Goal: Task Accomplishment & Management: Use online tool/utility

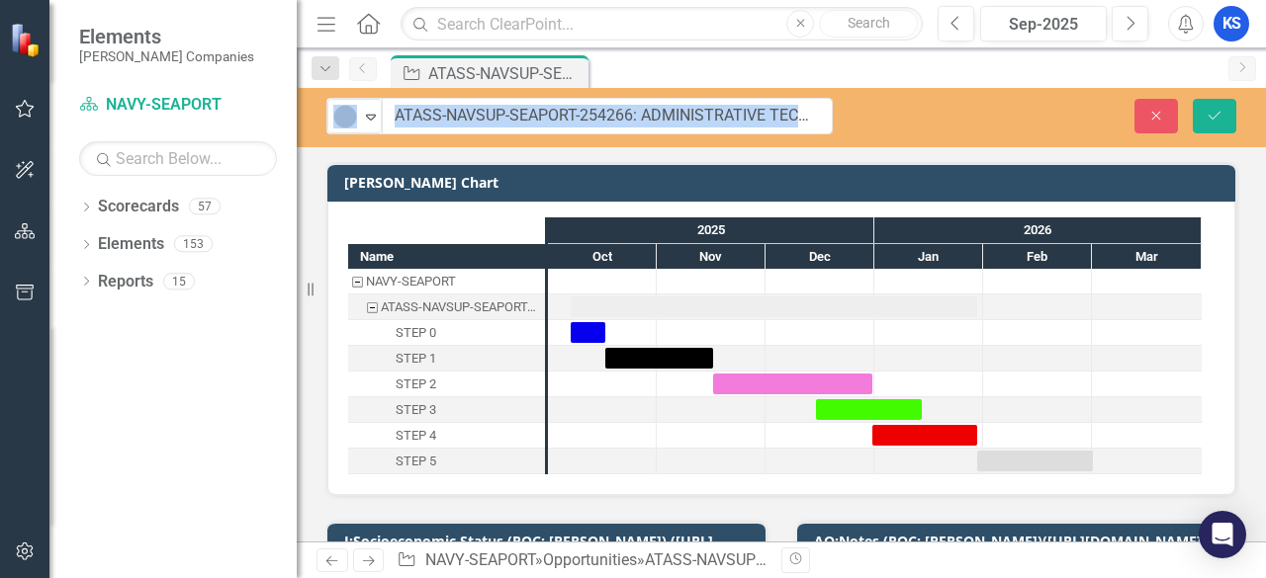
drag, startPoint x: 371, startPoint y: 110, endPoint x: 488, endPoint y: 128, distance: 119.0
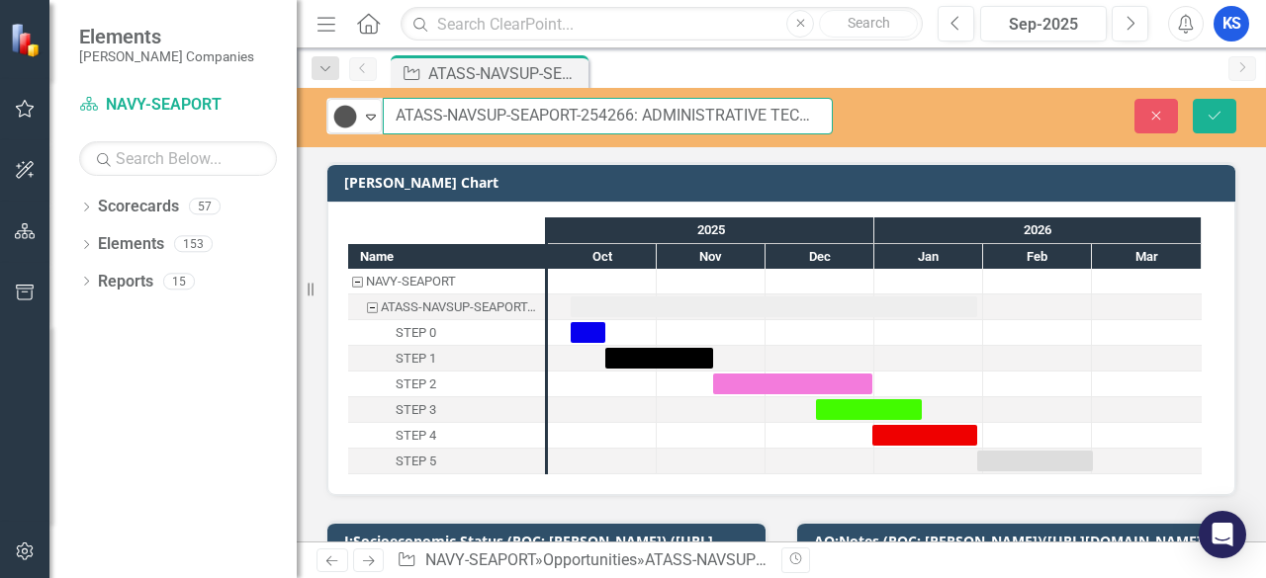
click at [487, 114] on input "ATASS-NAVSUP-SEAPORT-254266: ADMINISTRATIVE TECHNICAL AND ANALYTICAL SUPPORT SE…" at bounding box center [608, 116] width 450 height 37
drag, startPoint x: 550, startPoint y: 128, endPoint x: 589, endPoint y: 123, distance: 39.9
click at [550, 130] on input "ATASS-NAVSUP-SEAPORT-254266: ADMINISTRATIVE TECHNICAL AND ANALYTICAL SUPPORT SE…" at bounding box center [608, 116] width 450 height 37
click at [632, 118] on input "ATASS-NAVSUP-SEAPORT-254266: ADMINISTRATIVE TECHNICAL AND ANALYTICAL SUPPORT SE…" at bounding box center [608, 116] width 450 height 37
drag, startPoint x: 630, startPoint y: 118, endPoint x: 388, endPoint y: 118, distance: 242.3
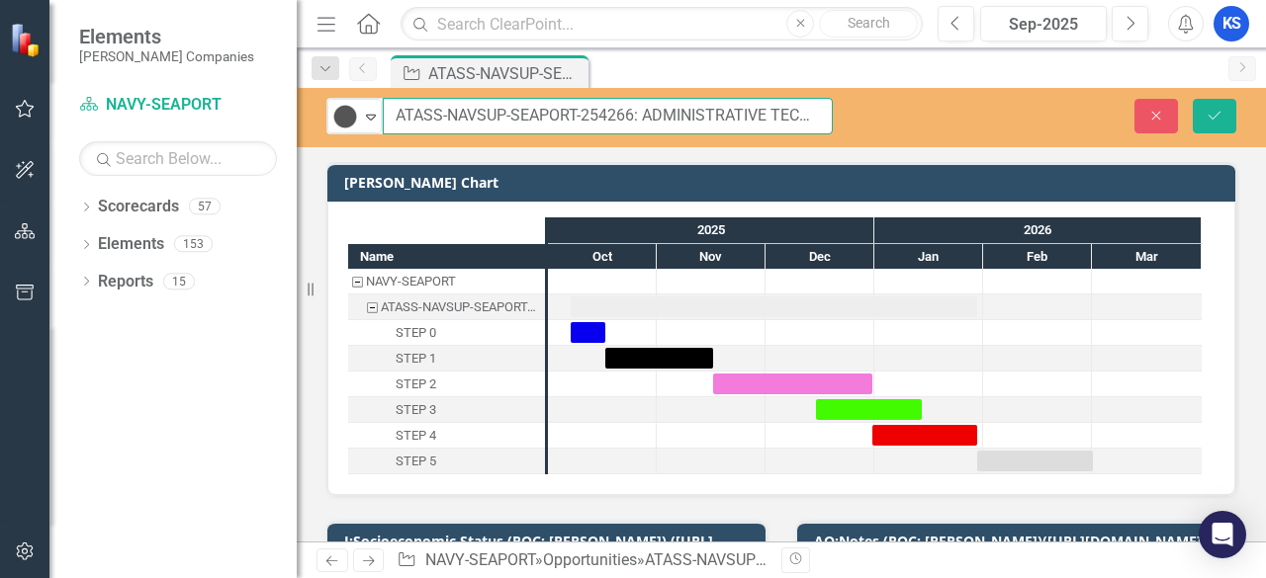
click at [388, 118] on input "ATASS-NAVSUP-SEAPORT-254266: ADMINISTRATIVE TECHNICAL AND ANALYTICAL SUPPORT SE…" at bounding box center [608, 116] width 450 height 37
click at [439, 115] on input "ATASS-NAVSUP-SEAPORT-254266: ADMINISTRATIVE TECHNICAL AND ANALYTICAL SUPPORT SE…" at bounding box center [608, 116] width 450 height 37
click at [403, 114] on input "ATASS-NAVSUP-SEAPORT-254266: ADMINISTRATIVE TECHNICAL AND ANALYTICAL SUPPORT SE…" at bounding box center [608, 116] width 450 height 37
click at [395, 116] on input "ATASS-NAVSUP-SEAPORT-254266: ADMINISTRATIVE TECHNICAL AND ANALYTICAL SUPPORT SE…" at bounding box center [608, 116] width 450 height 37
drag, startPoint x: 395, startPoint y: 115, endPoint x: 637, endPoint y: 112, distance: 242.3
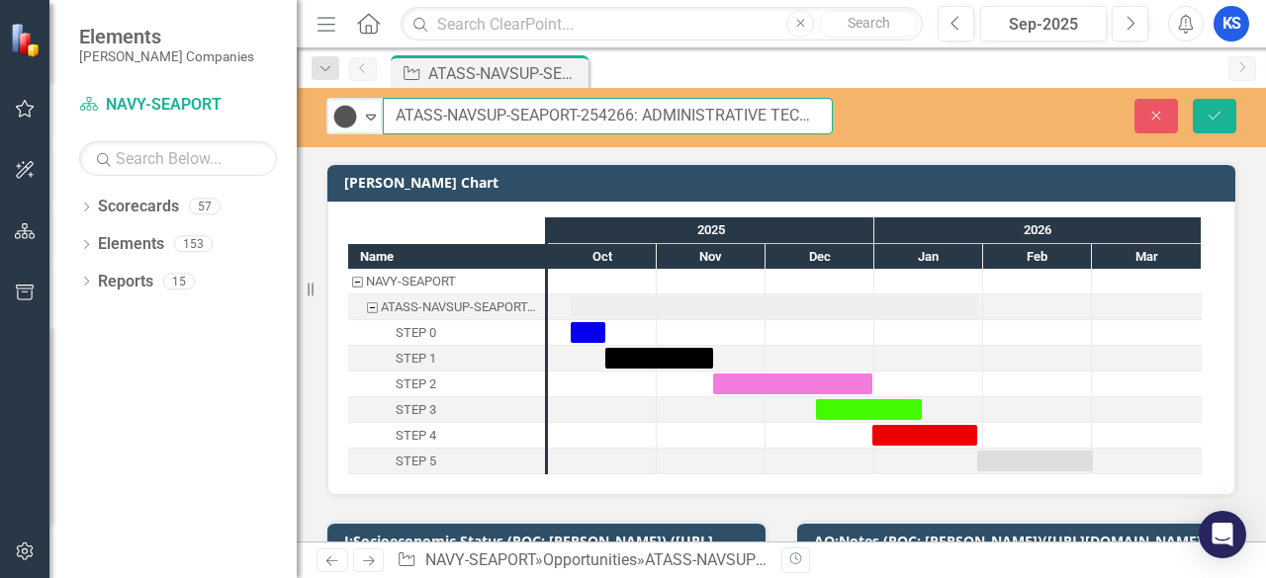
click at [637, 112] on input "ATASS-NAVSUP-SEAPORT-254266: ADMINISTRATIVE TECHNICAL AND ANALYTICAL SUPPORT SE…" at bounding box center [608, 116] width 450 height 37
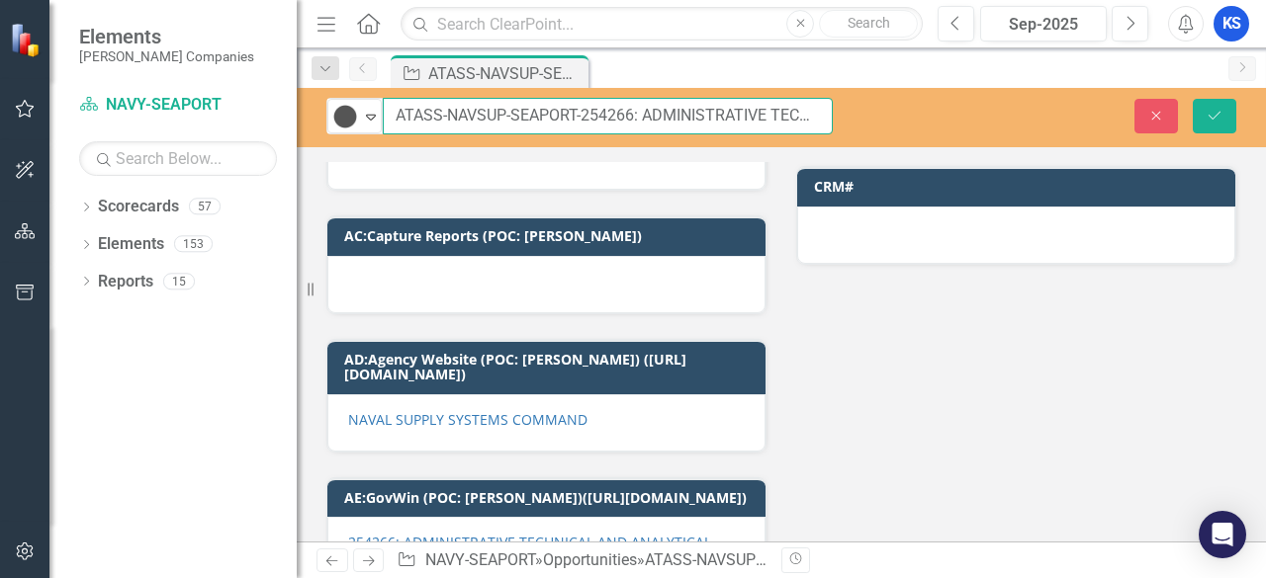
scroll to position [3659, 0]
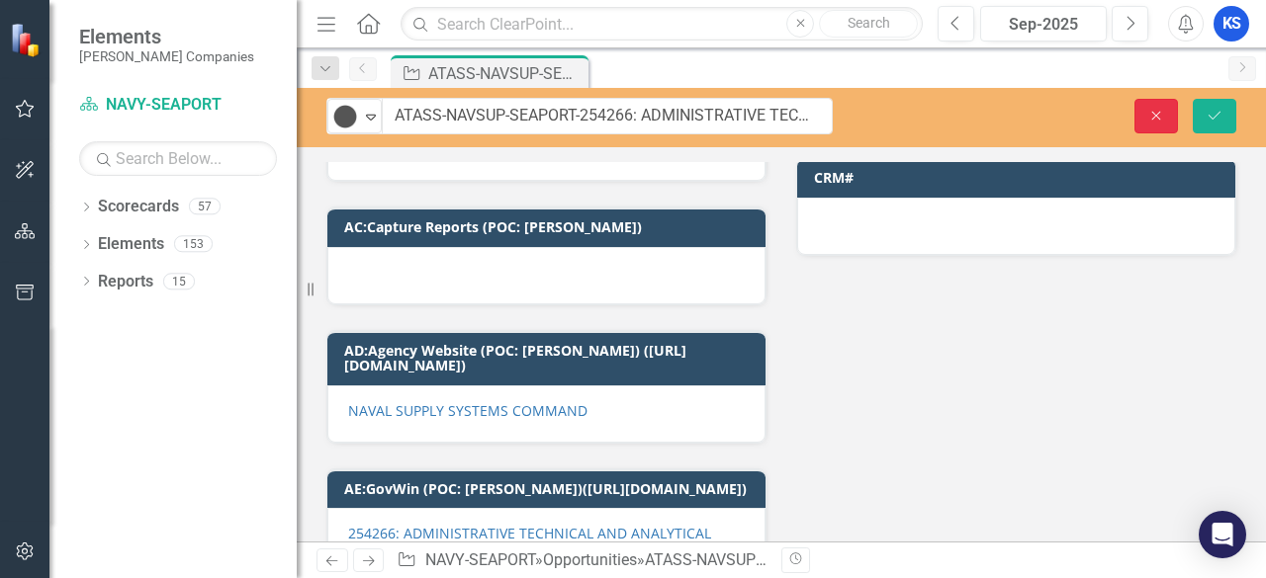
click at [1164, 116] on icon "Close" at bounding box center [1156, 116] width 18 height 14
